Goal: Task Accomplishment & Management: Manage account settings

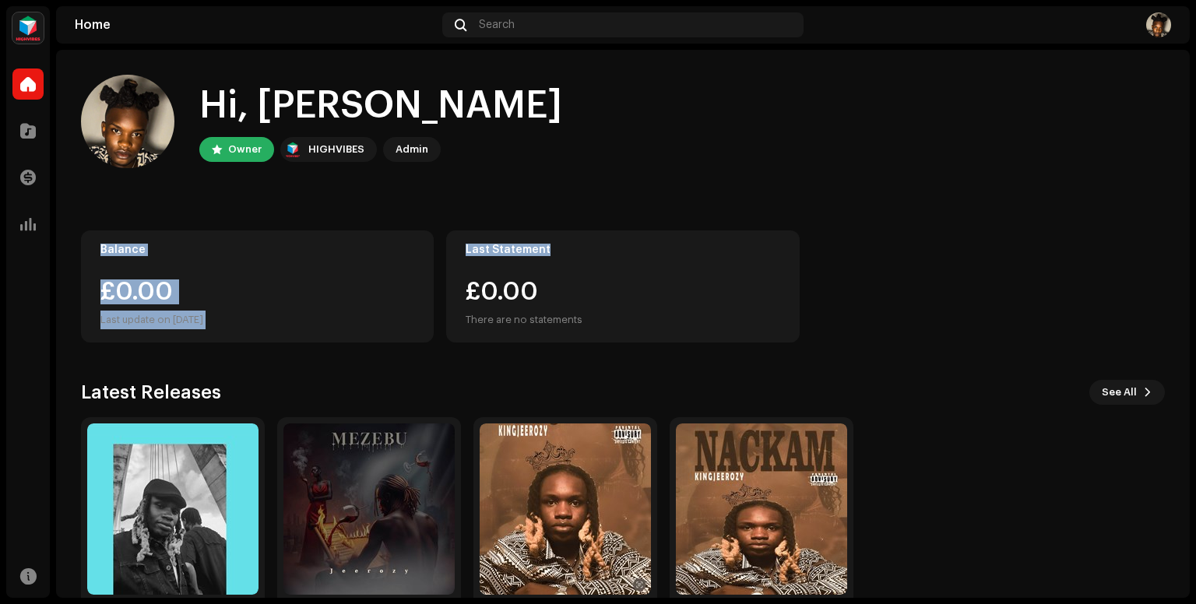
drag, startPoint x: 0, startPoint y: 0, endPoint x: 978, endPoint y: 230, distance: 1004.9
click at [978, 230] on div "Hi, [PERSON_NAME] Owner HIGHVIBES Admin Balance £0.00 Last update on [DATE] Las…" at bounding box center [623, 358] width 1084 height 617
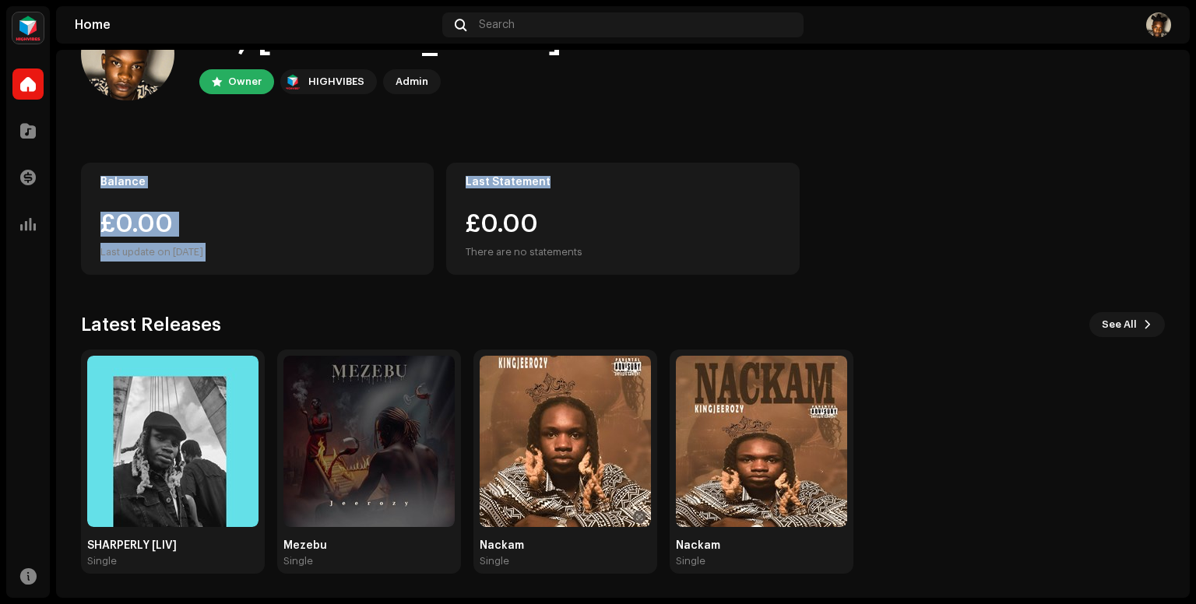
scroll to position [69, 0]
click at [183, 423] on img at bounding box center [172, 440] width 171 height 171
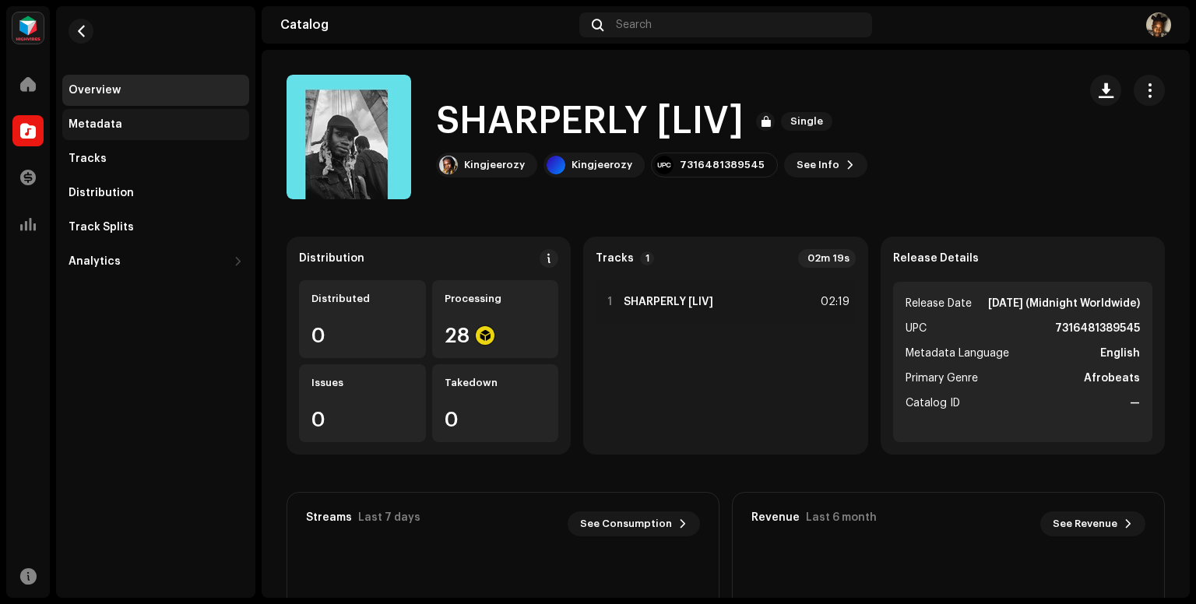
click at [181, 112] on div "Metadata" at bounding box center [155, 124] width 187 height 31
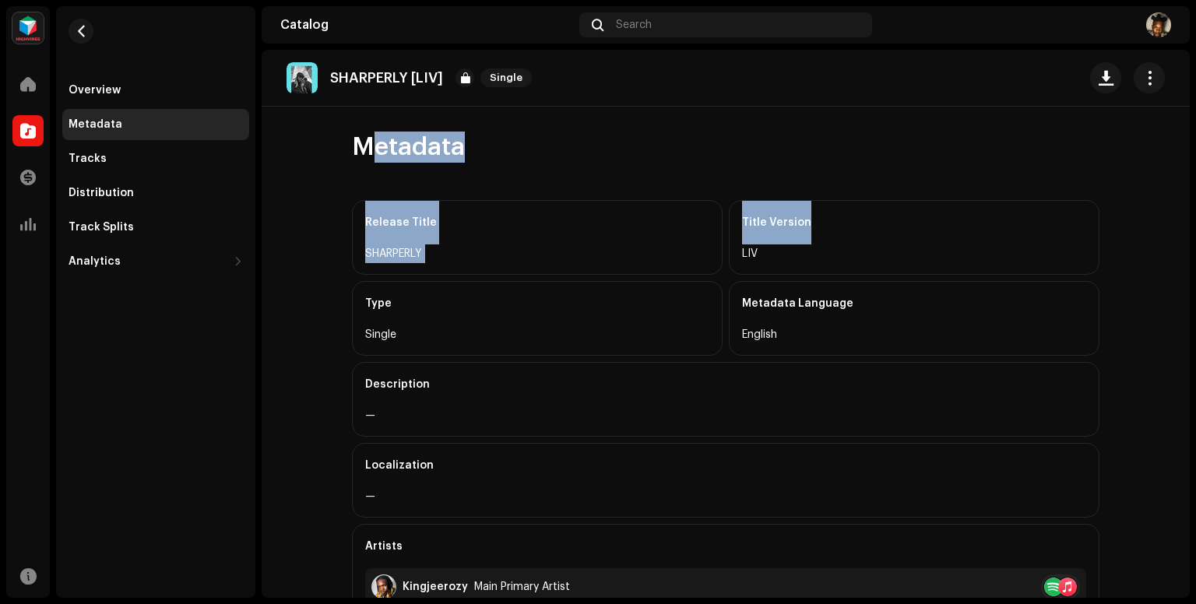
drag, startPoint x: 1180, startPoint y: 168, endPoint x: 1184, endPoint y: 180, distance: 12.3
click at [1184, 180] on div "SHARPERLY [LIV] Single Metadata Release Title SHARPERLY Title Version LIV Type …" at bounding box center [726, 324] width 928 height 548
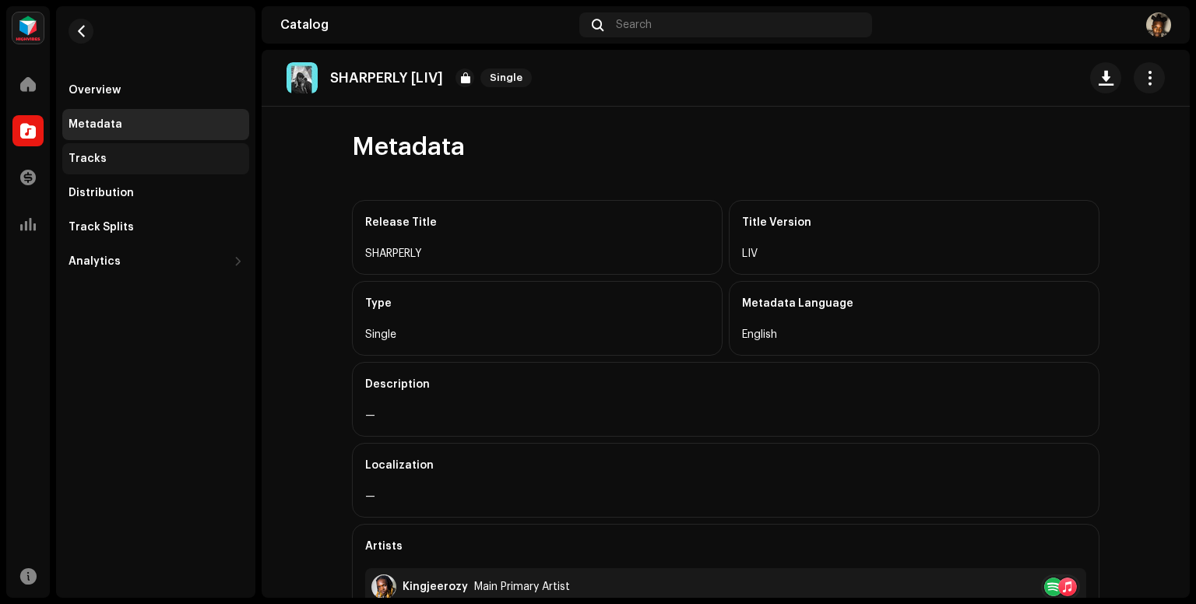
click at [133, 154] on div "Tracks" at bounding box center [156, 159] width 174 height 12
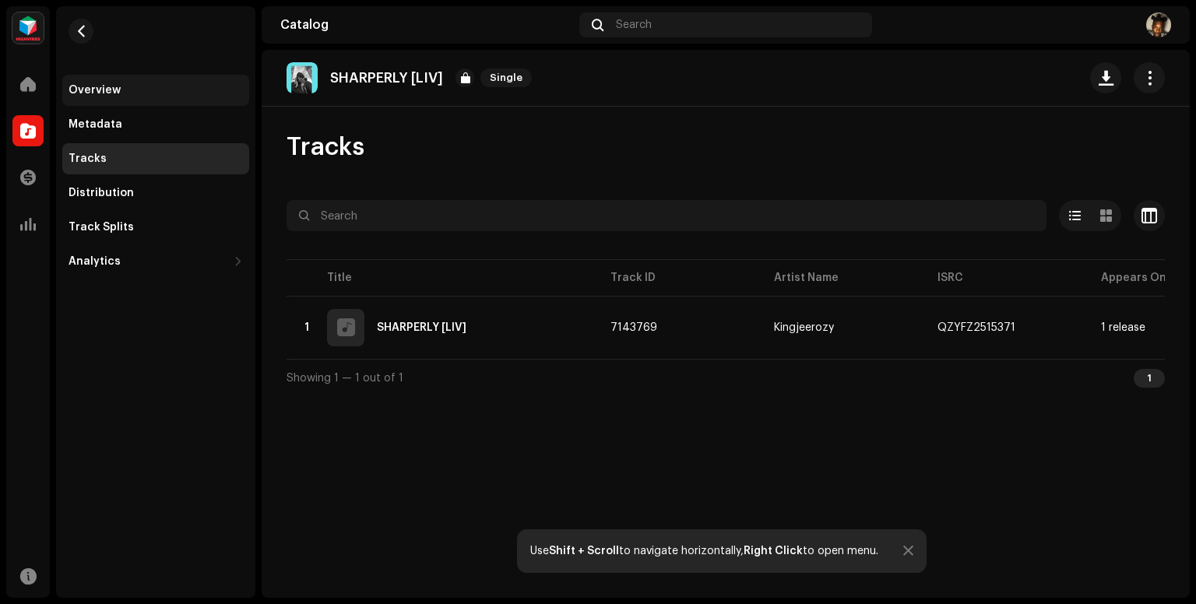
click at [129, 90] on div "Overview" at bounding box center [156, 90] width 174 height 12
